Goal: Information Seeking & Learning: Learn about a topic

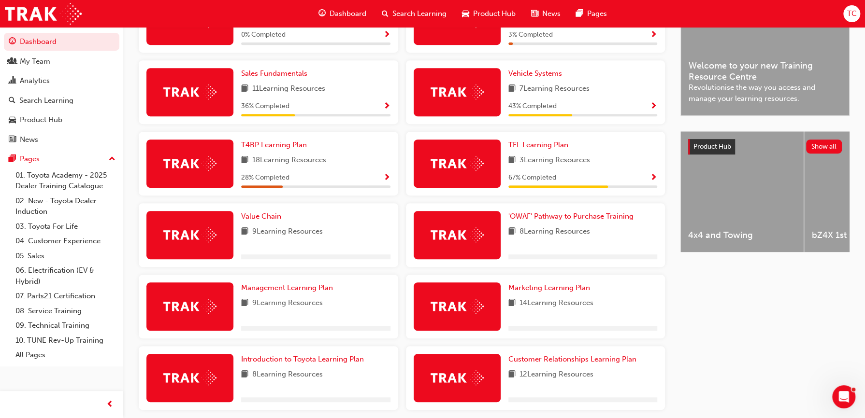
scroll to position [279, 0]
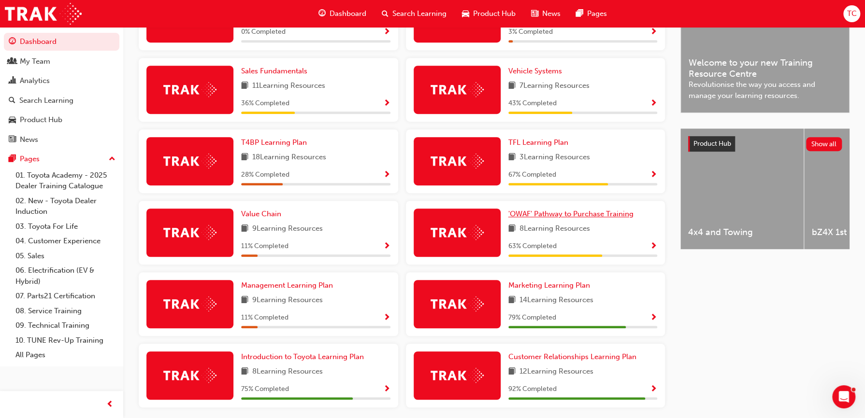
click at [578, 215] on span "'OWAF' Pathway to Purchase Training" at bounding box center [570, 214] width 125 height 9
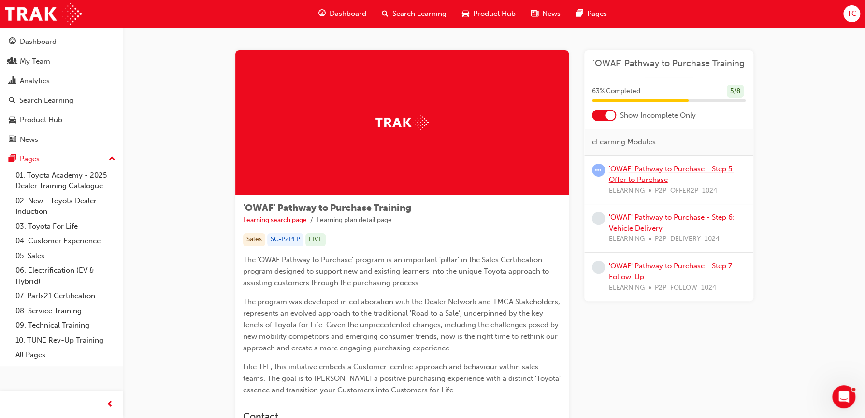
click at [645, 170] on link "'OWAF' Pathway to Purchase - Step 5: Offer to Purchase" at bounding box center [671, 175] width 125 height 20
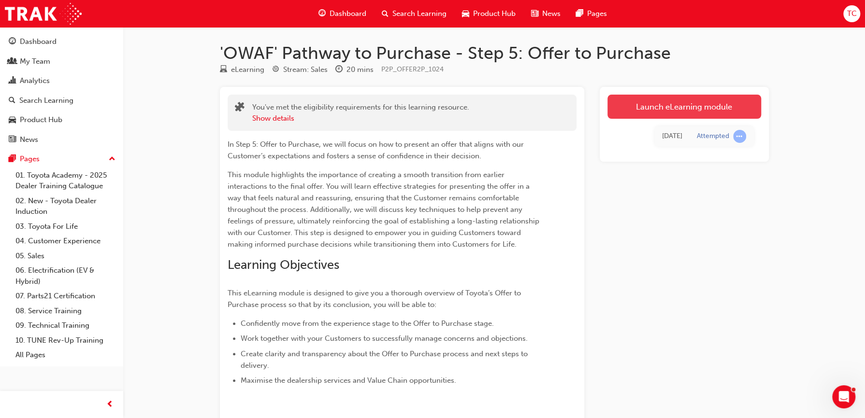
click at [647, 110] on link "Launch eLearning module" at bounding box center [684, 107] width 154 height 24
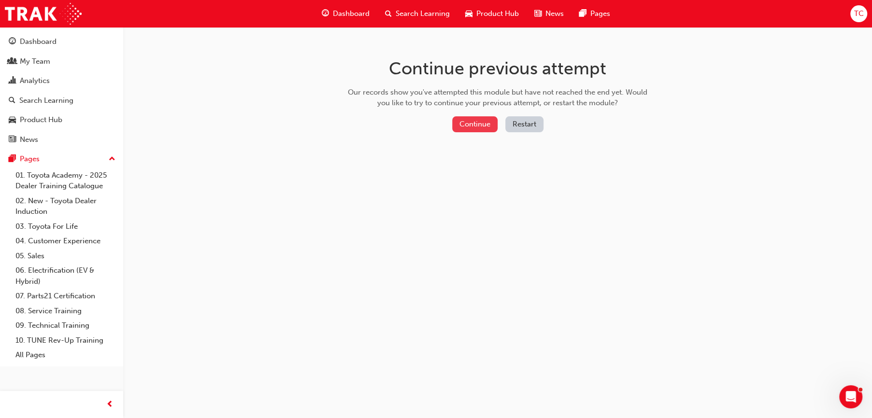
click at [475, 127] on button "Continue" at bounding box center [474, 124] width 45 height 16
